Goal: Information Seeking & Learning: Check status

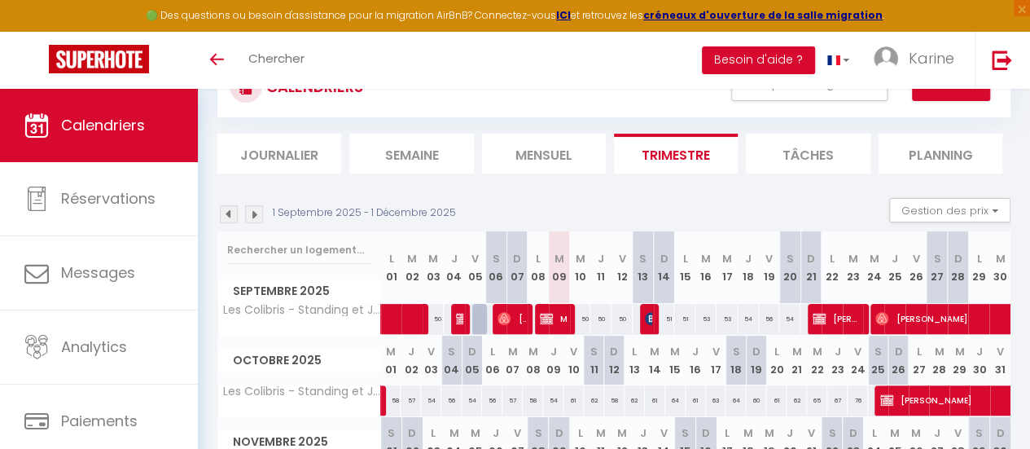
scroll to position [70, 0]
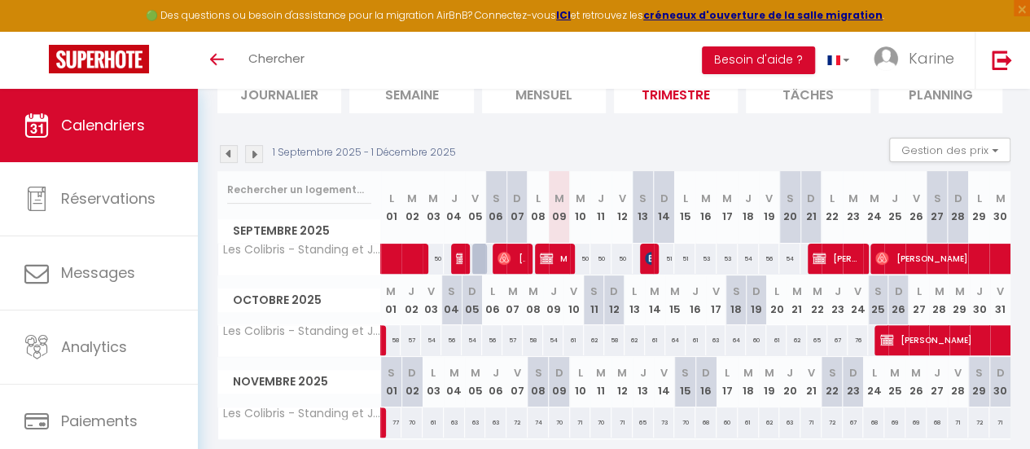
scroll to position [130, 0]
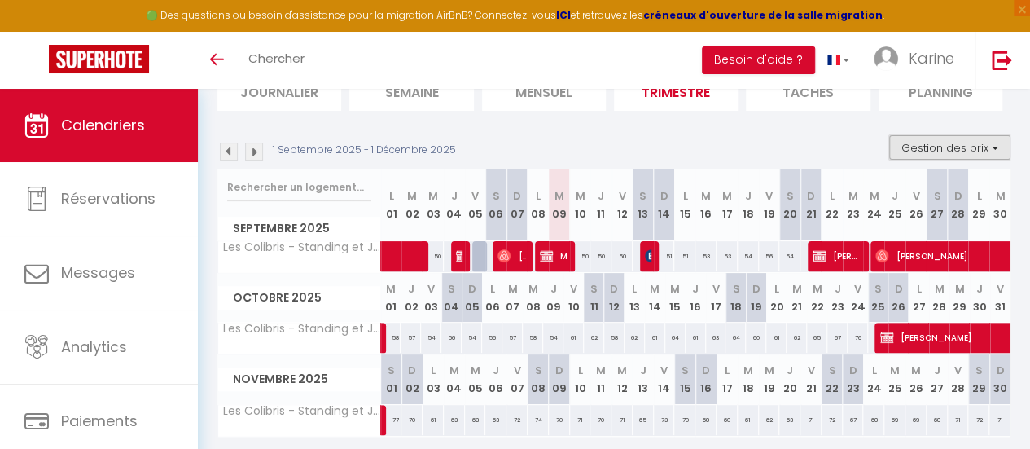
click at [974, 144] on button "Gestion des prix" at bounding box center [949, 147] width 121 height 24
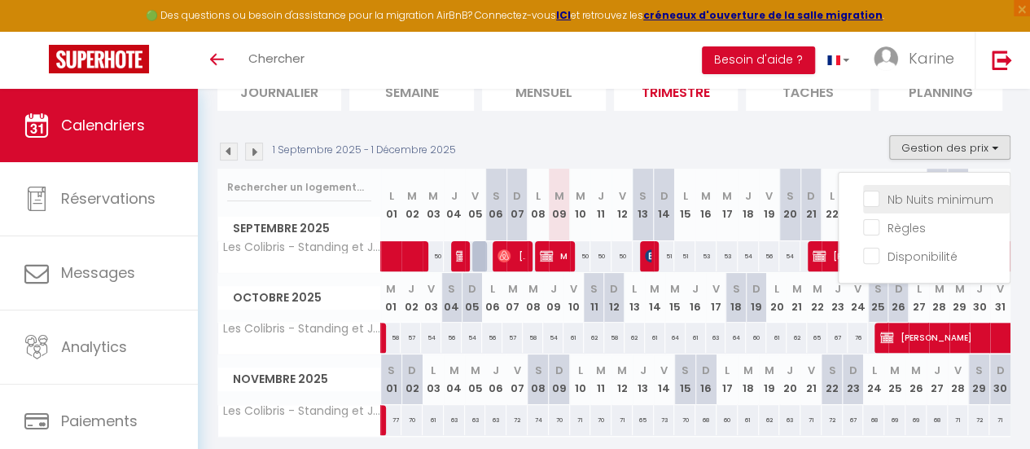
click at [863, 190] on input "Nb Nuits minimum" at bounding box center [936, 198] width 147 height 16
checkbox input "true"
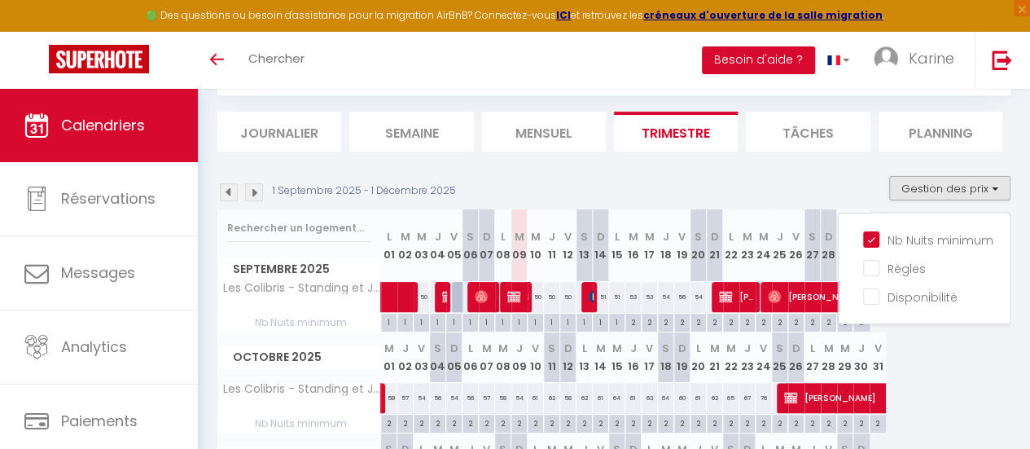
scroll to position [79, 0]
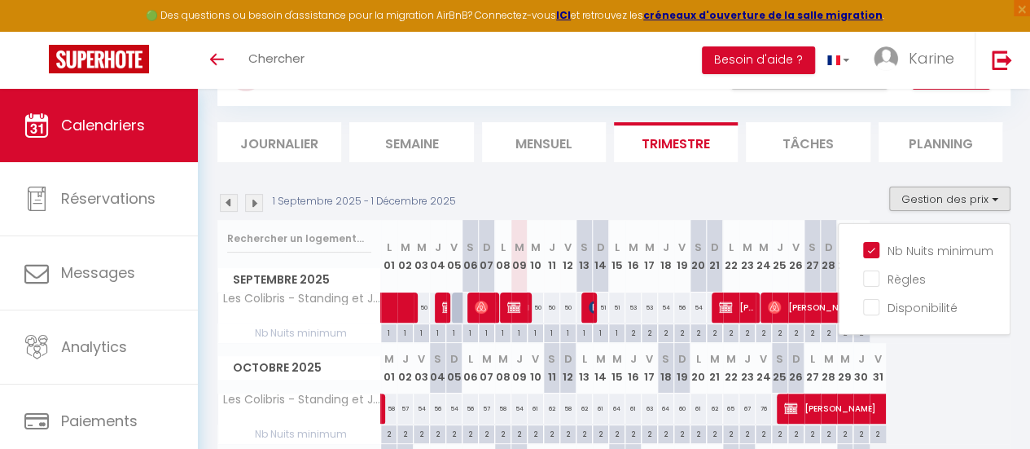
click at [252, 201] on img at bounding box center [254, 203] width 18 height 18
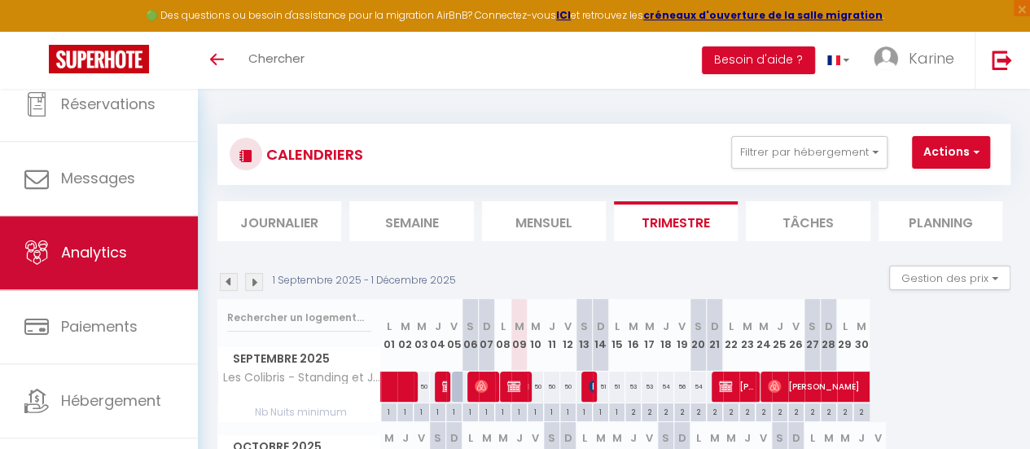
click at [99, 260] on span "Analytics" at bounding box center [94, 252] width 66 height 20
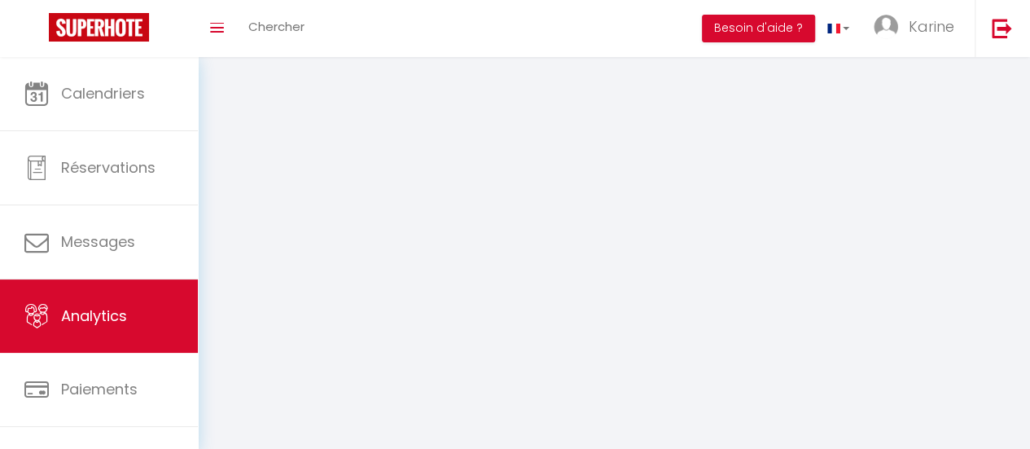
select select "2025"
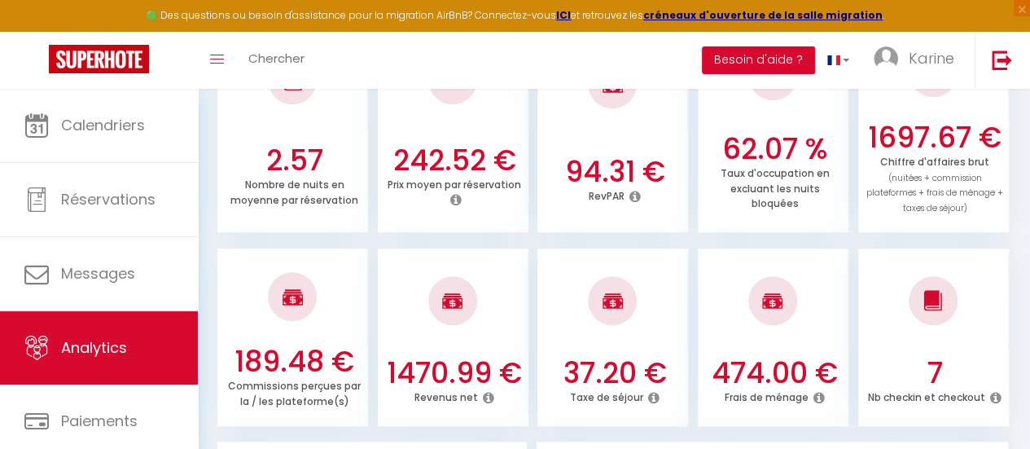
scroll to position [516, 0]
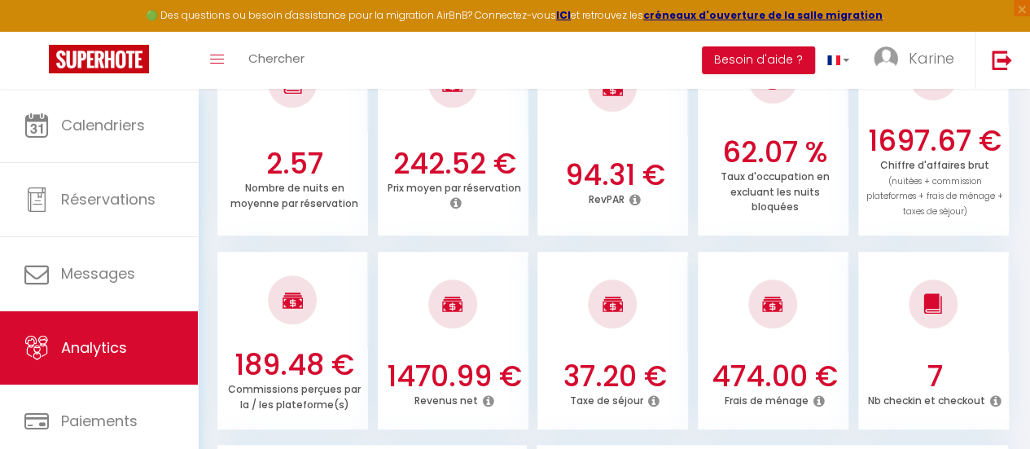
click at [819, 403] on icon at bounding box center [818, 400] width 11 height 13
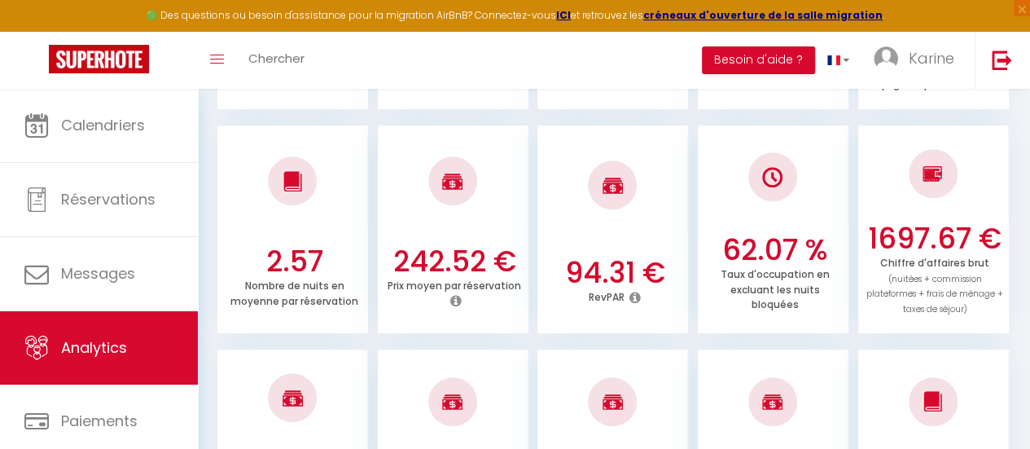
scroll to position [431, 0]
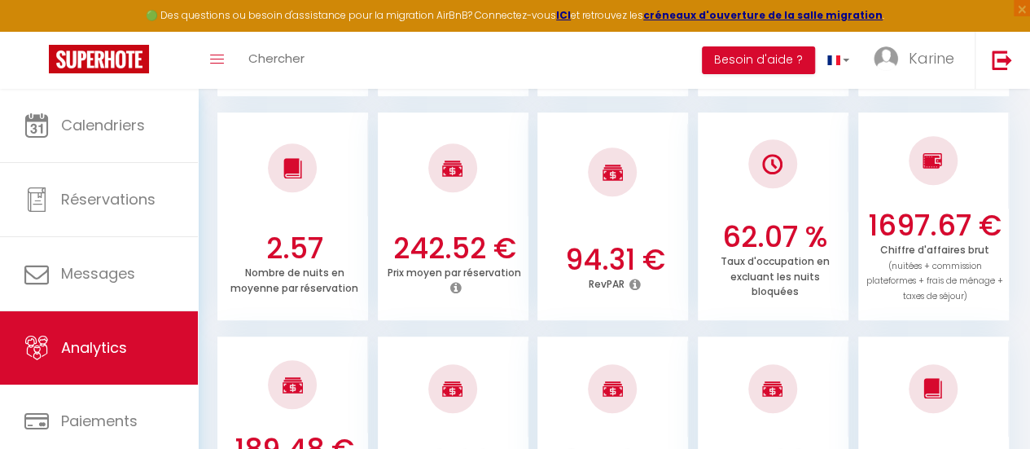
click at [632, 285] on icon at bounding box center [634, 284] width 11 height 13
click at [811, 201] on div at bounding box center [773, 164] width 151 height 96
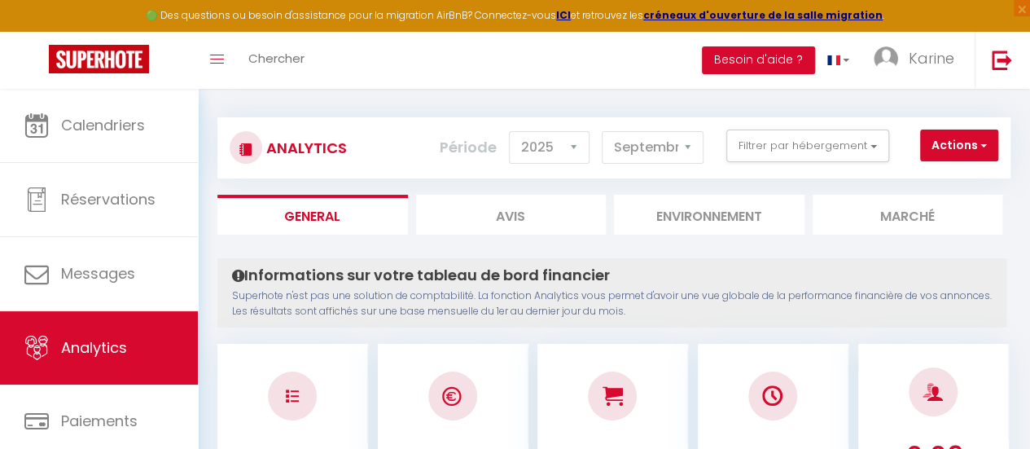
scroll to position [0, 0]
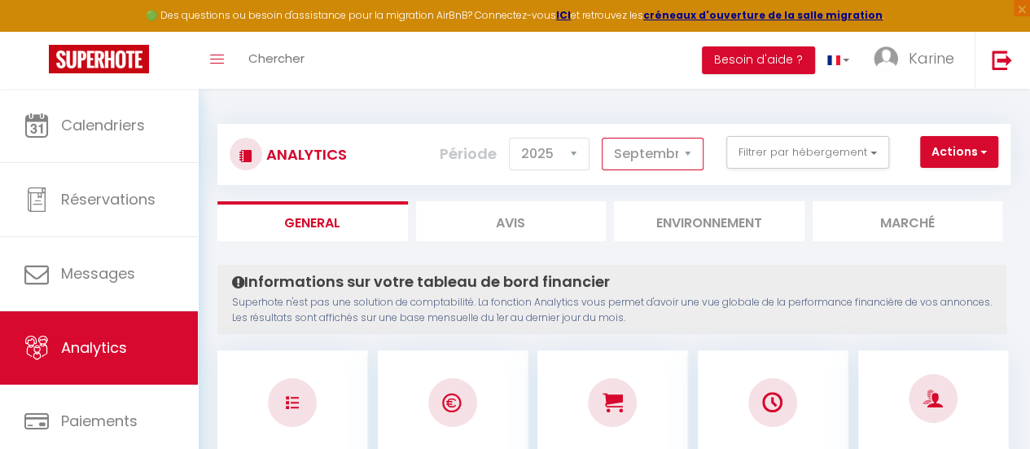
click at [685, 153] on select "[PERSON_NAME] Mars [PERSON_NAME] Juin Juillet Août Septembre Octobre Novembre D…" at bounding box center [653, 154] width 102 height 33
click at [603, 138] on select "[PERSON_NAME] Mars [PERSON_NAME] Juin Juillet Août Septembre Octobre Novembre D…" at bounding box center [653, 154] width 102 height 33
click at [691, 155] on select "[PERSON_NAME] Mars [PERSON_NAME] Juin Juillet Août Septembre Octobre Novembre D…" at bounding box center [653, 154] width 102 height 33
click at [603, 138] on select "[PERSON_NAME] Mars [PERSON_NAME] Juin Juillet Août Septembre Octobre Novembre D…" at bounding box center [653, 154] width 102 height 33
click at [685, 154] on select "[PERSON_NAME] Mars [PERSON_NAME] Juin Juillet Août Septembre Octobre Novembre D…" at bounding box center [653, 154] width 102 height 33
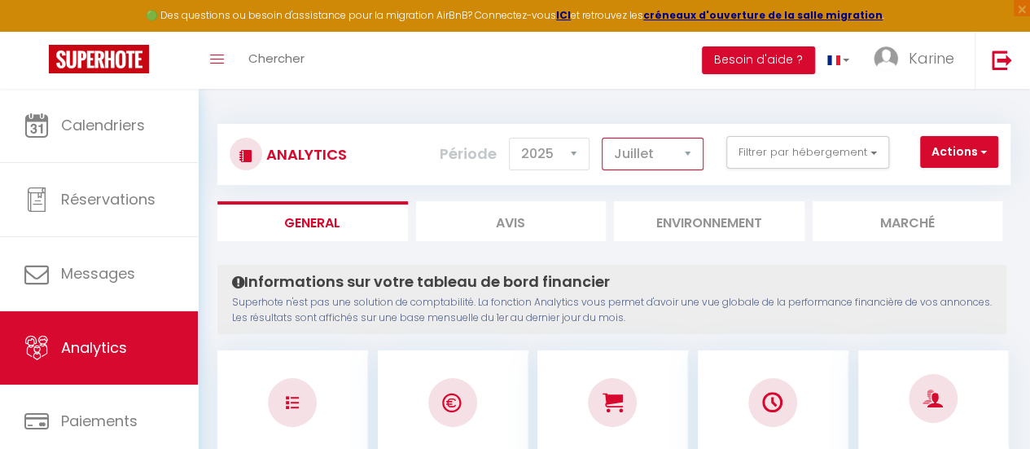
select select "2"
click at [603, 138] on select "[PERSON_NAME] Mars [PERSON_NAME] Juin Juillet Août Septembre Octobre Novembre D…" at bounding box center [653, 154] width 102 height 33
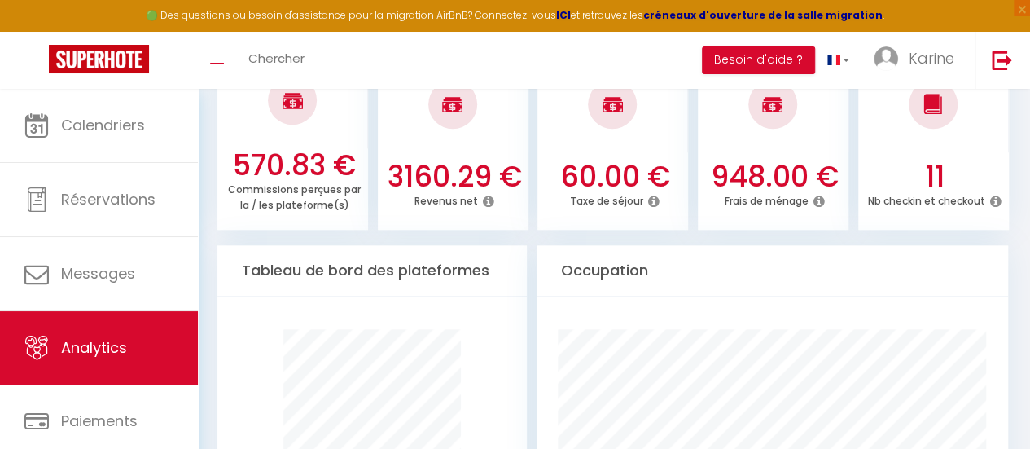
scroll to position [482, 0]
